Goal: Task Accomplishment & Management: Manage account settings

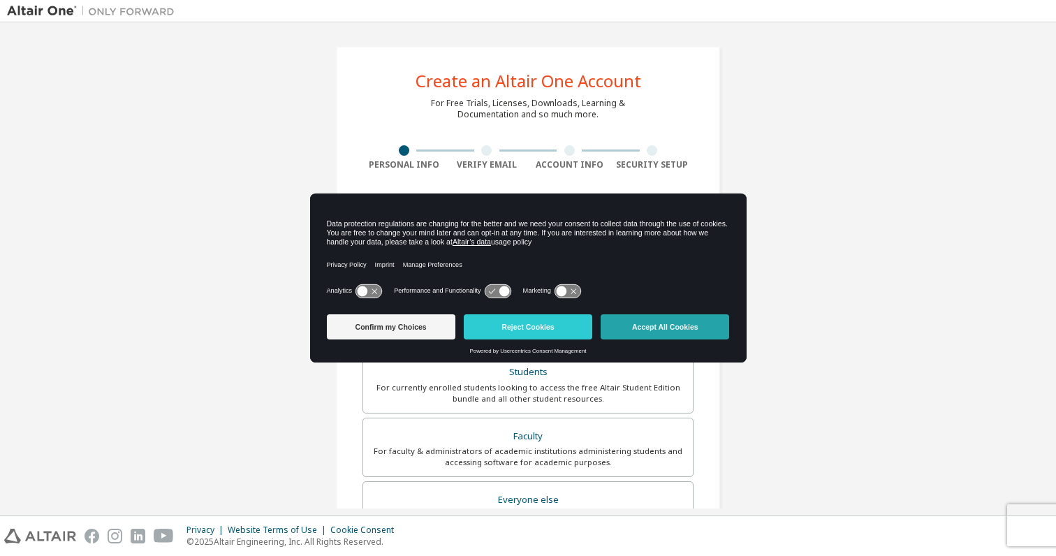
click at [659, 320] on button "Accept All Cookies" at bounding box center [665, 326] width 129 height 25
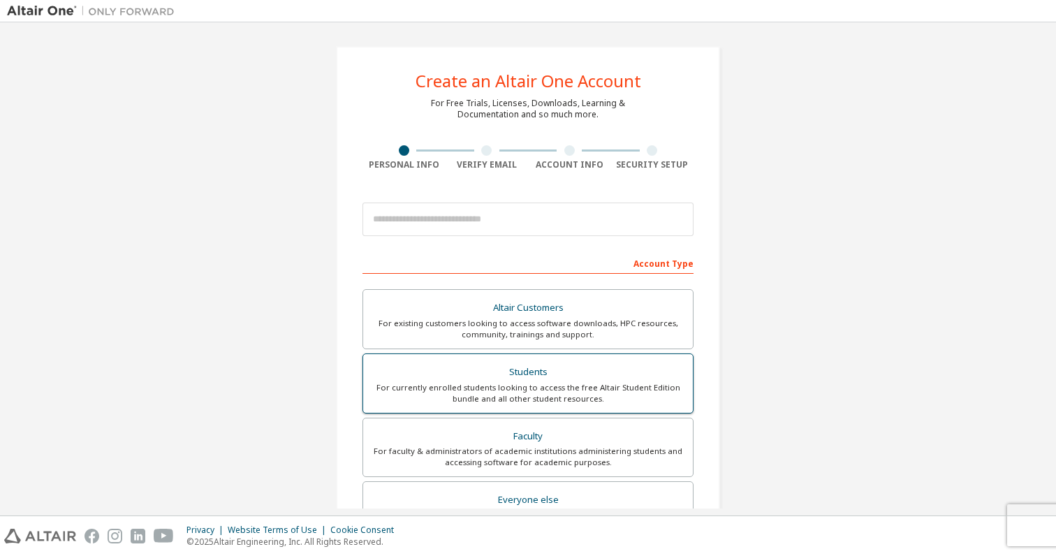
click at [600, 388] on div "For currently enrolled students looking to access the free Altair Student Editi…" at bounding box center [528, 393] width 313 height 22
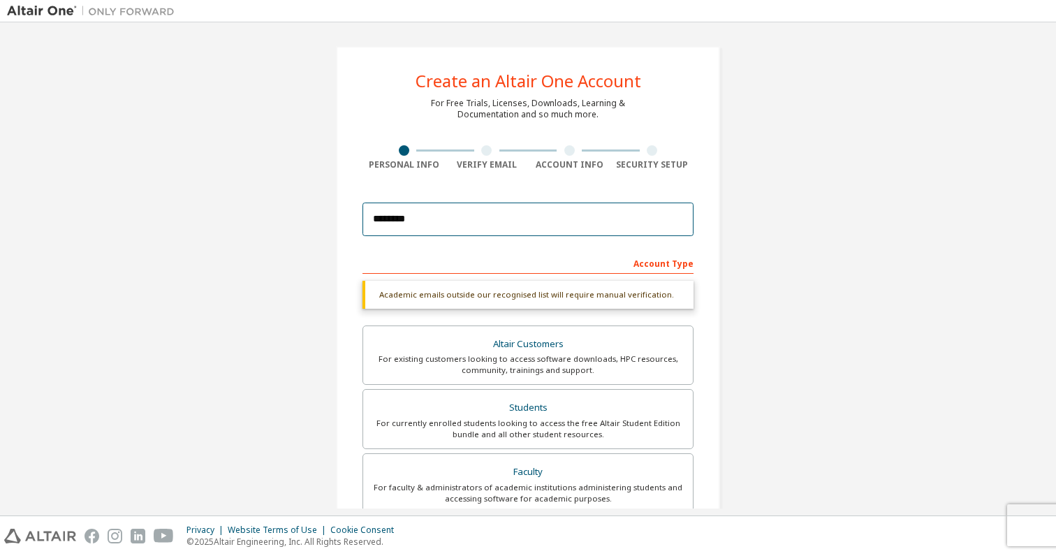
type input "*********"
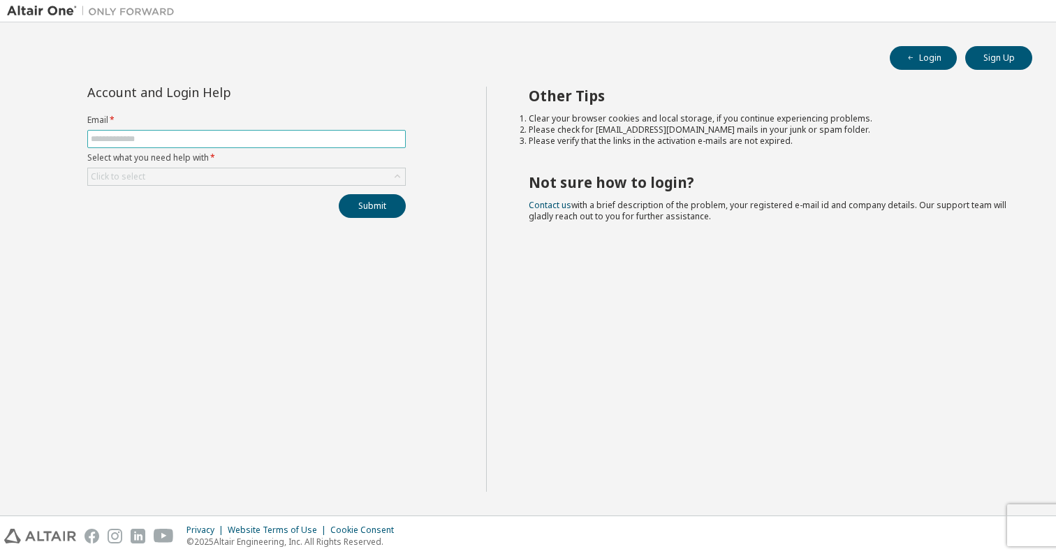
click at [270, 142] on input "text" at bounding box center [247, 138] width 312 height 11
type input "**********"
click at [233, 169] on div "Click to select" at bounding box center [246, 176] width 317 height 17
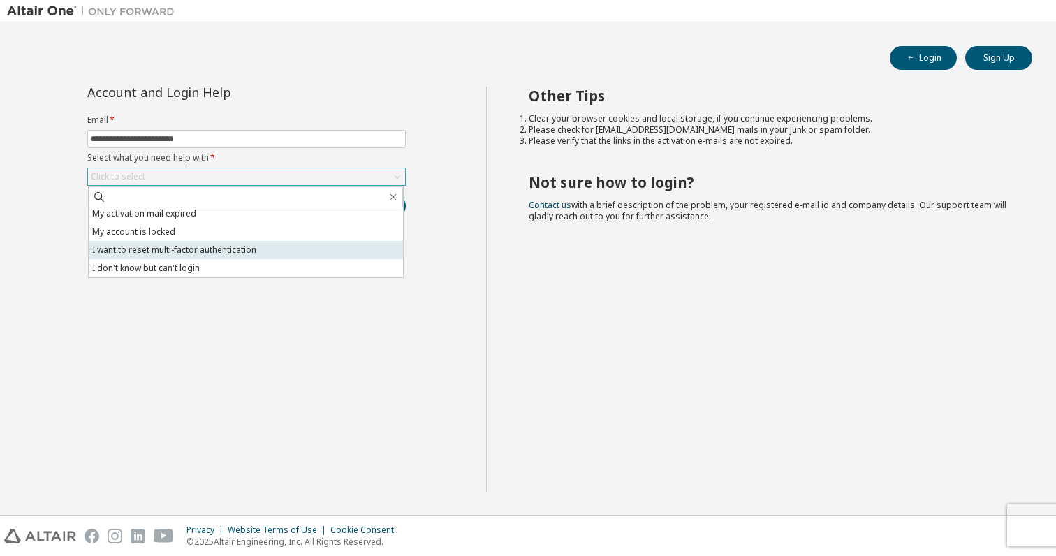
scroll to position [39, 0]
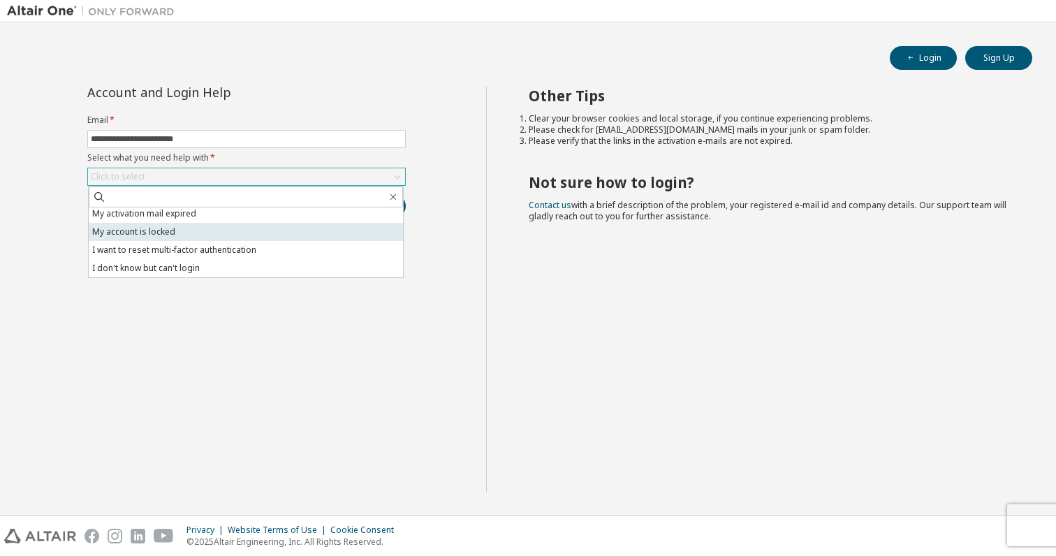
click at [193, 235] on li "My account is locked" at bounding box center [246, 232] width 314 height 18
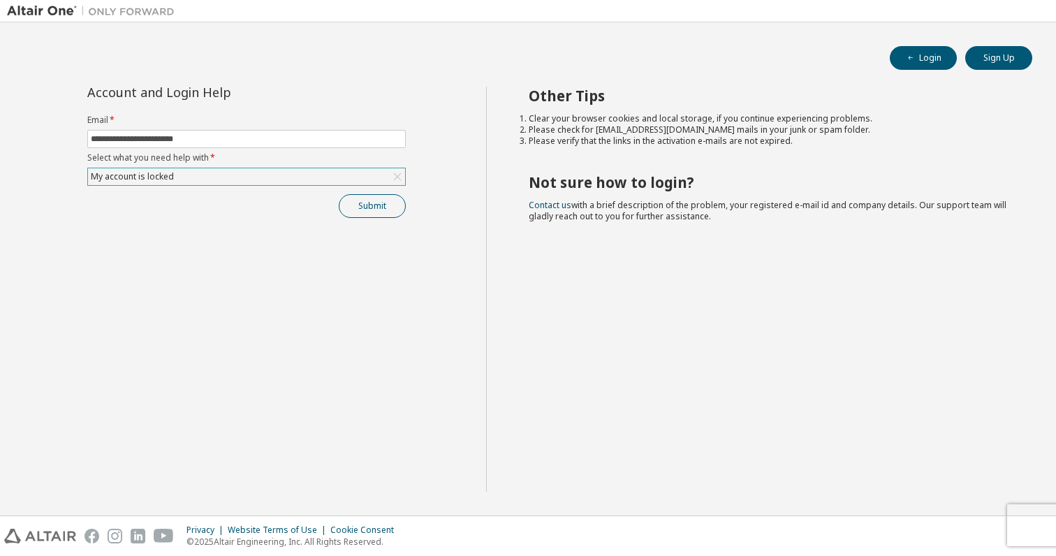
click at [365, 206] on button "Submit" at bounding box center [372, 206] width 67 height 24
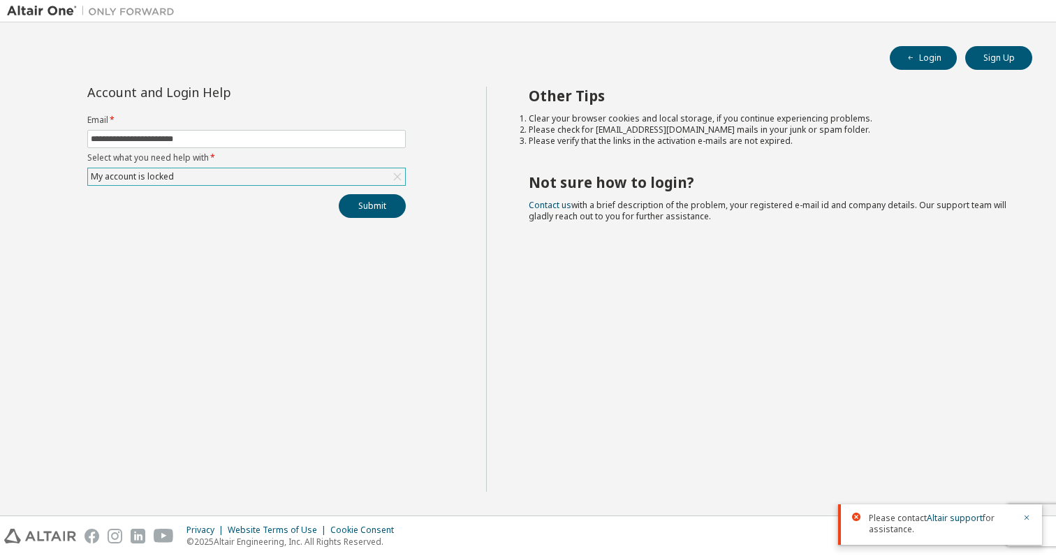
click at [309, 175] on div "My account is locked" at bounding box center [246, 176] width 317 height 17
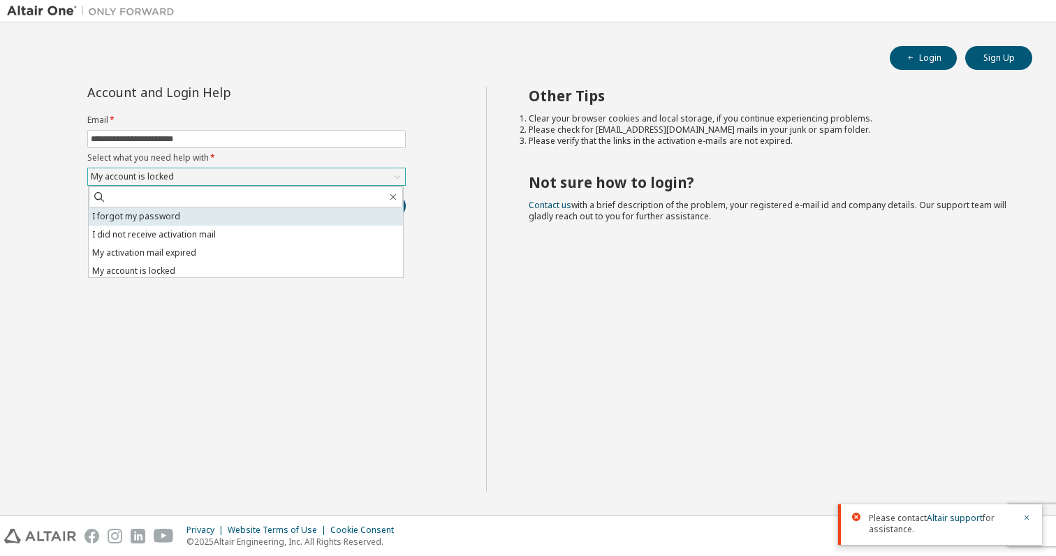
click at [221, 219] on li "I forgot my password" at bounding box center [246, 216] width 314 height 18
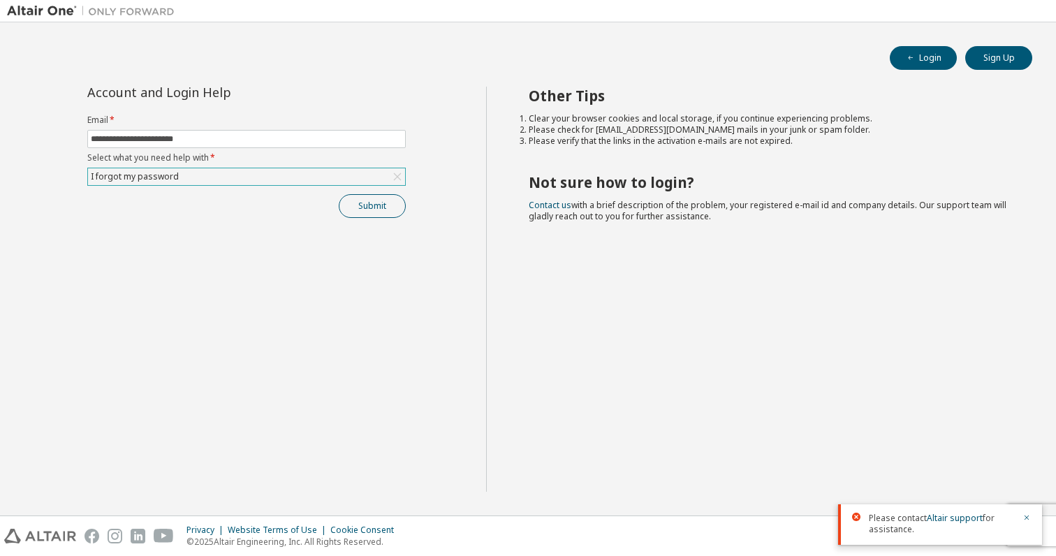
click at [363, 203] on button "Submit" at bounding box center [372, 206] width 67 height 24
click at [946, 61] on button "Login" at bounding box center [923, 58] width 67 height 24
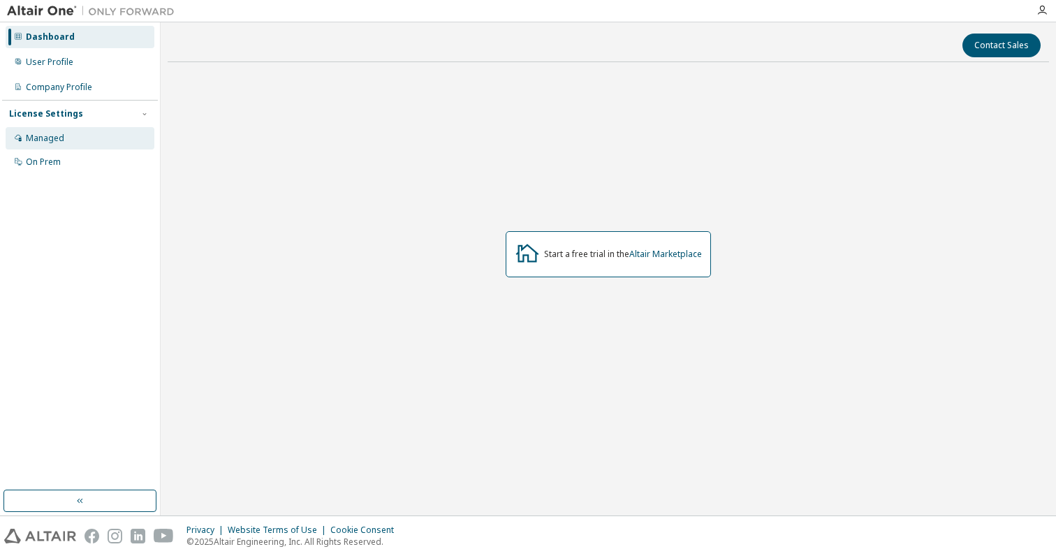
click at [78, 133] on div "Managed" at bounding box center [80, 138] width 149 height 22
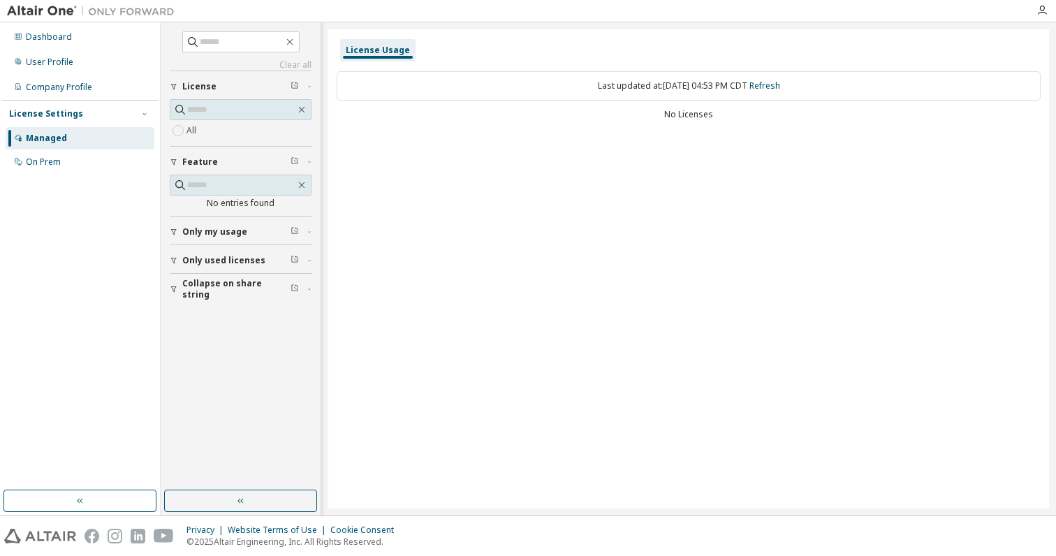
click at [233, 256] on span "Only used licenses" at bounding box center [223, 260] width 83 height 11
click at [226, 264] on span "Only used licenses" at bounding box center [223, 260] width 83 height 11
click at [228, 289] on span "Collapse on share string" at bounding box center [236, 289] width 108 height 22
click at [241, 128] on div "All" at bounding box center [241, 130] width 142 height 17
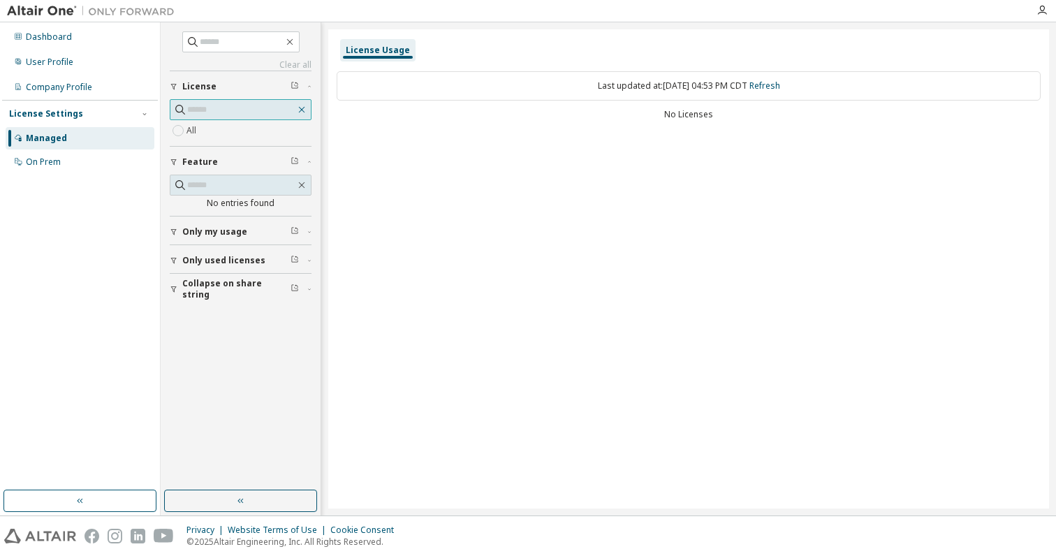
click at [303, 113] on icon "button" at bounding box center [301, 109] width 11 height 11
click at [76, 38] on div "Dashboard" at bounding box center [80, 37] width 149 height 22
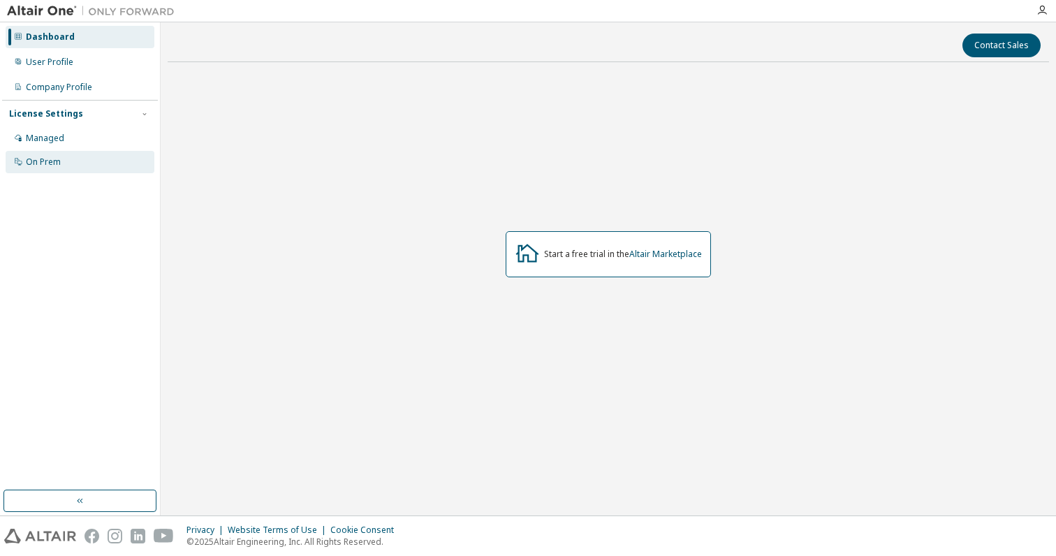
click at [77, 161] on div "On Prem" at bounding box center [80, 162] width 149 height 22
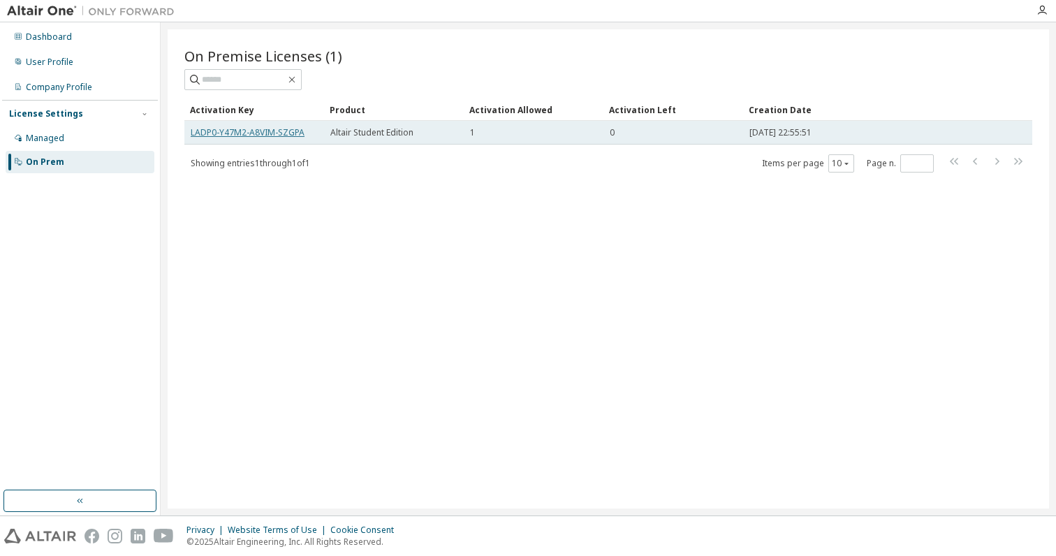
click at [235, 133] on link "LADP0-Y47M2-A8VIM-SZGPA" at bounding box center [248, 132] width 114 height 12
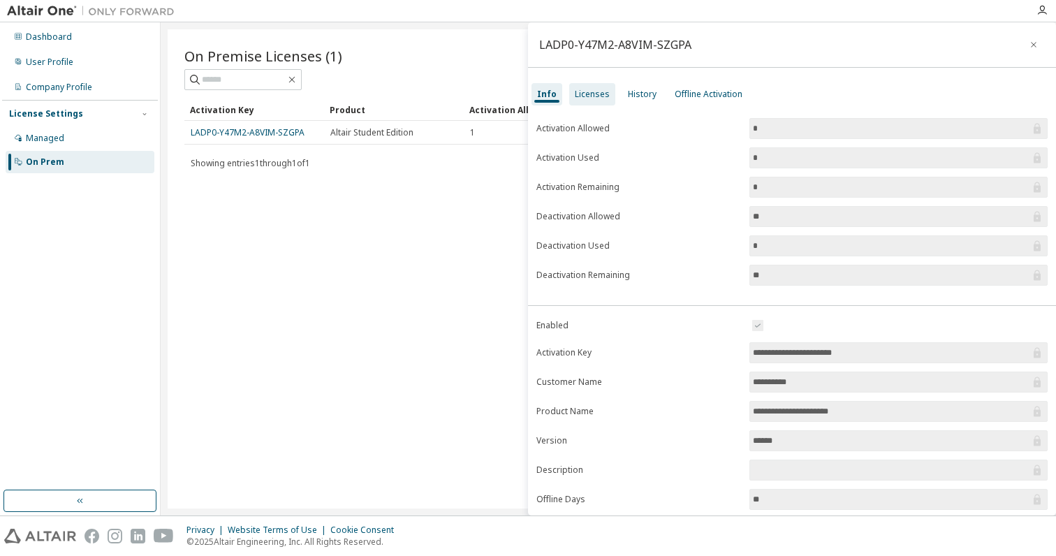
click at [593, 100] on div "Licenses" at bounding box center [592, 94] width 46 height 22
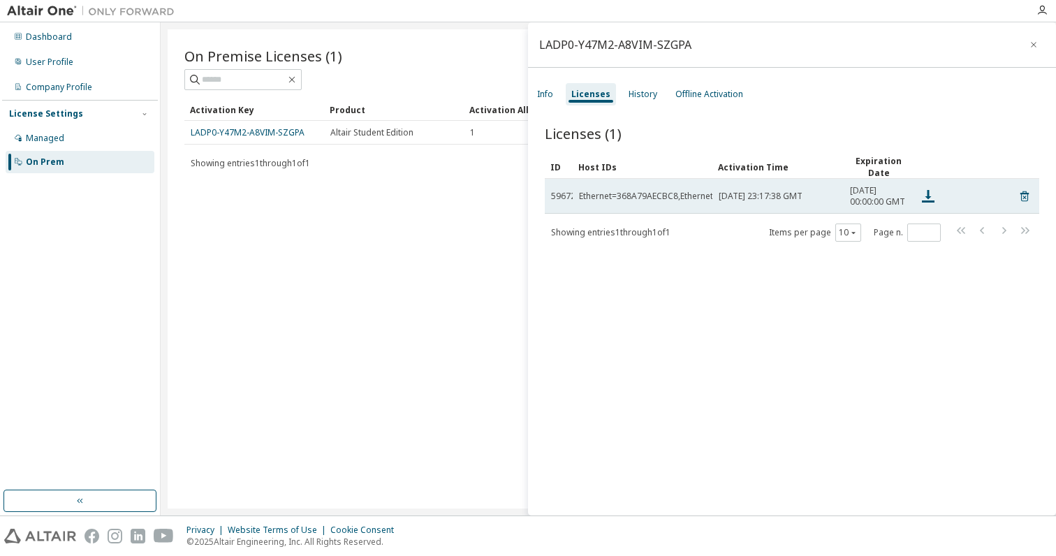
click at [933, 196] on icon at bounding box center [928, 196] width 17 height 17
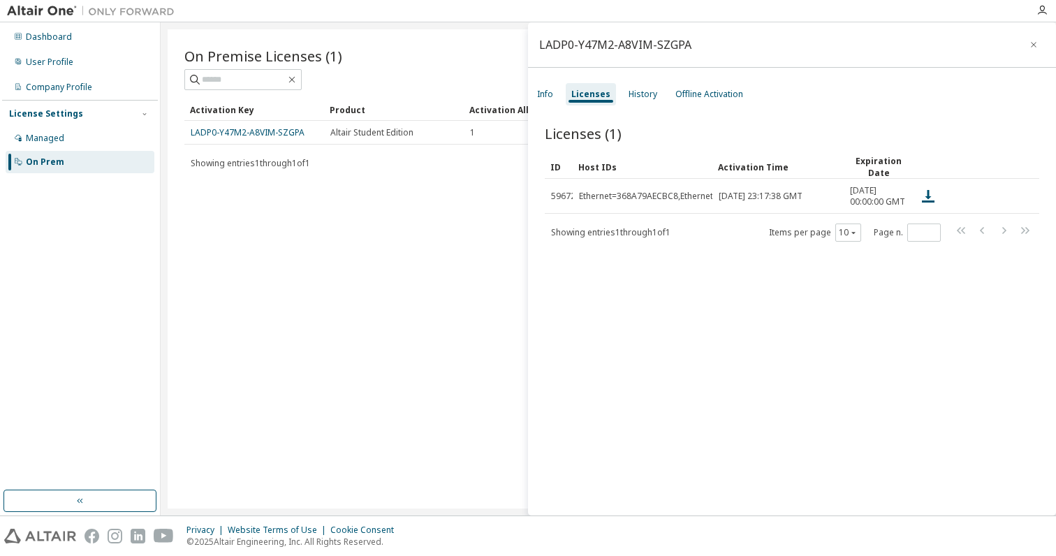
click at [57, 160] on div "On Prem" at bounding box center [45, 161] width 38 height 11
click at [251, 127] on link "LADP0-Y47M2-A8VIM-SZGPA" at bounding box center [248, 132] width 114 height 12
click at [541, 89] on div "Info" at bounding box center [545, 94] width 16 height 11
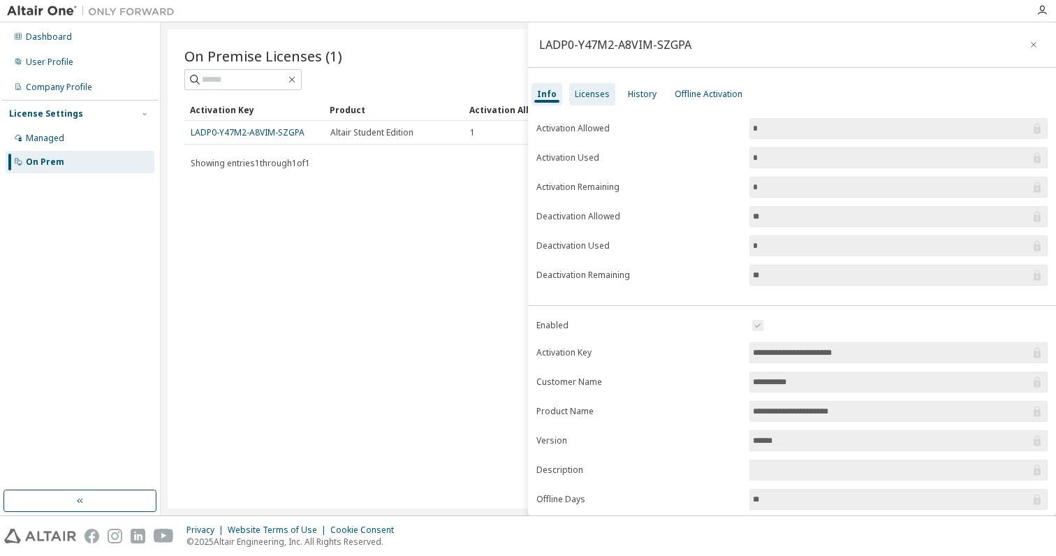
click at [604, 96] on div "Licenses" at bounding box center [592, 94] width 35 height 11
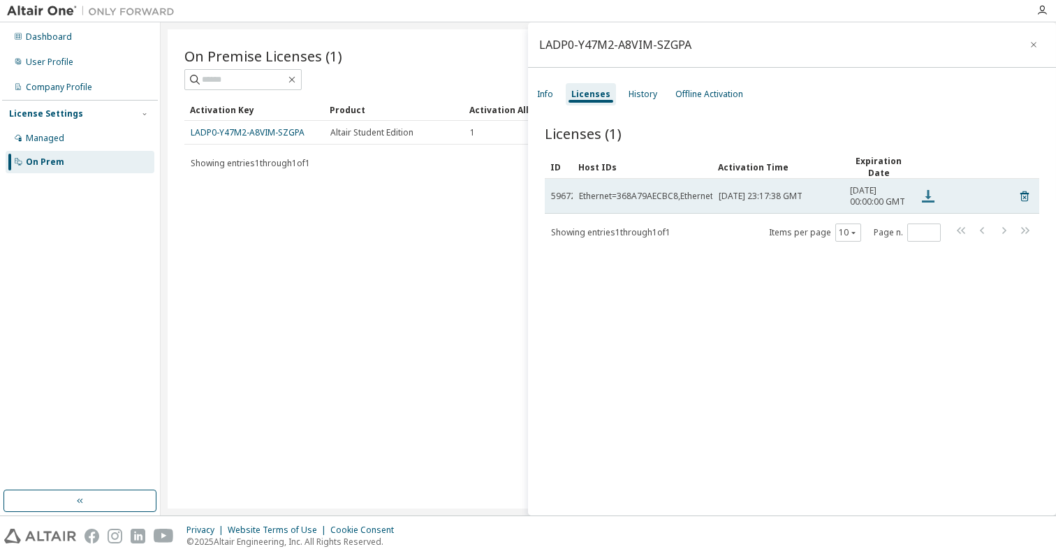
click at [933, 203] on icon at bounding box center [928, 196] width 13 height 13
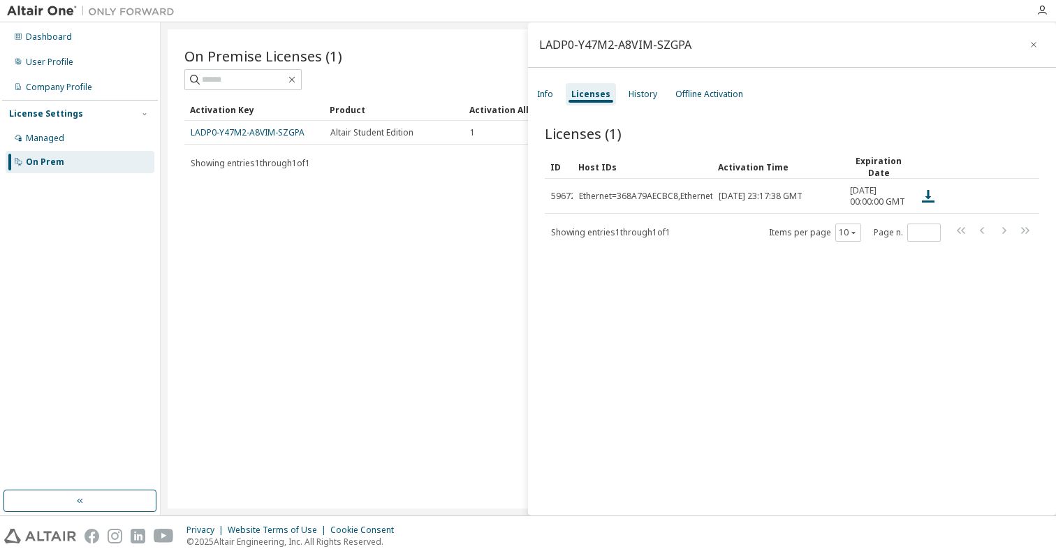
click at [835, 119] on div "Licenses (1) Clear Load Save Save As Field Operator Value Select filter Select …" at bounding box center [792, 322] width 528 height 430
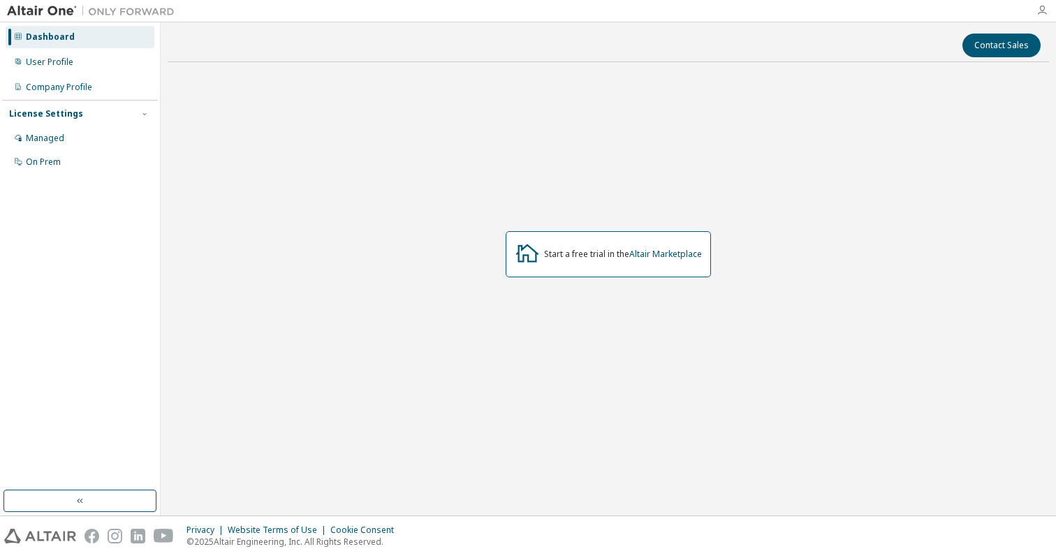
click at [1041, 13] on icon "button" at bounding box center [1042, 10] width 11 height 11
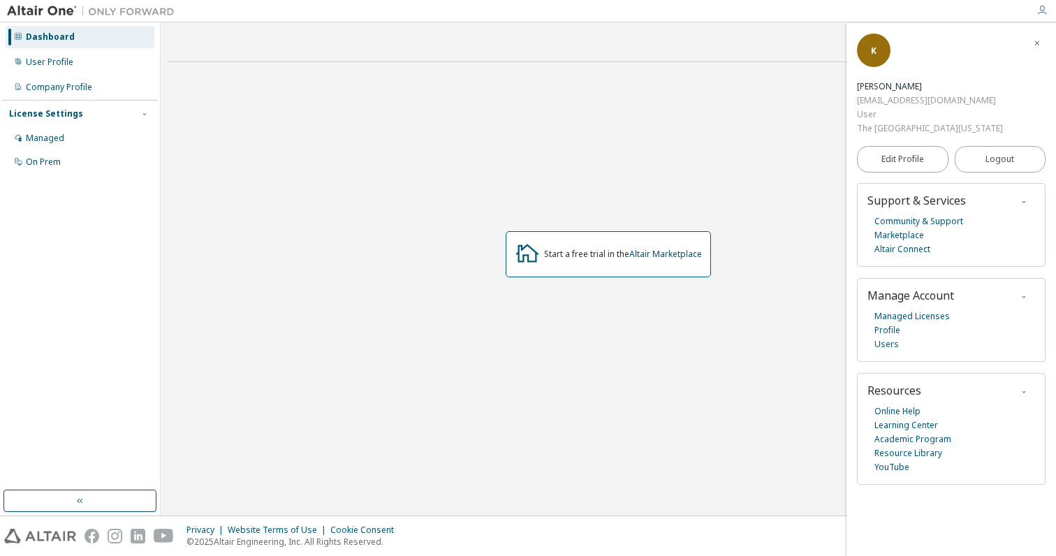
click at [691, 190] on div "Start a free trial in the Altair Marketplace" at bounding box center [609, 253] width 882 height 361
click at [668, 254] on link "Altair Marketplace" at bounding box center [665, 254] width 73 height 12
